Goal: Find contact information: Find contact information

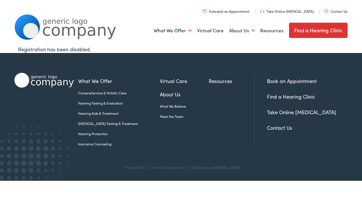
click at [326, 11] on img at bounding box center [326, 11] width 4 height 3
